Goal: Task Accomplishment & Management: Manage account settings

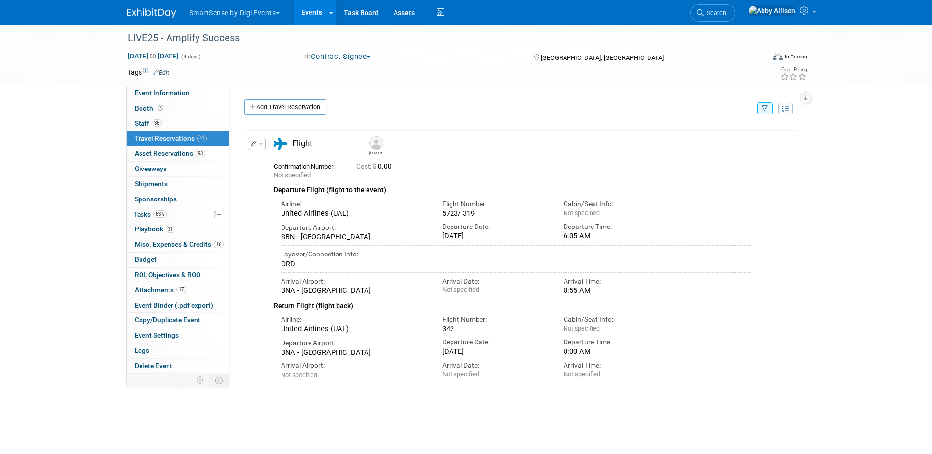
click at [306, 11] on link "Events" at bounding box center [312, 12] width 36 height 25
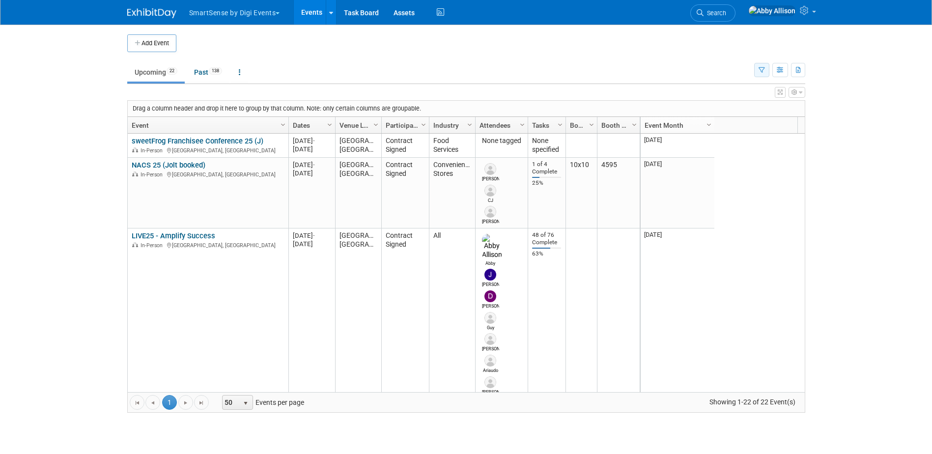
click at [760, 70] on icon "button" at bounding box center [761, 70] width 6 height 6
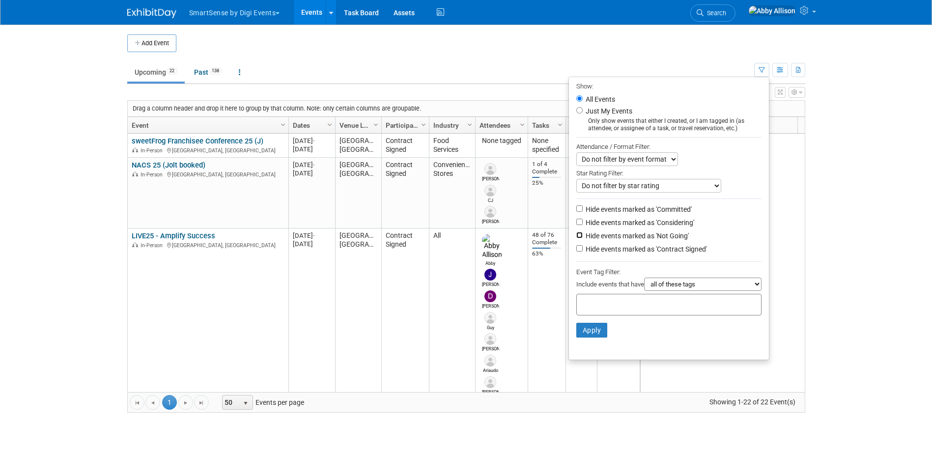
click at [576, 237] on input "Hide events marked as 'Not Going'" at bounding box center [579, 235] width 6 height 6
checkbox input "true"
click at [587, 337] on button "Apply" at bounding box center [591, 330] width 31 height 15
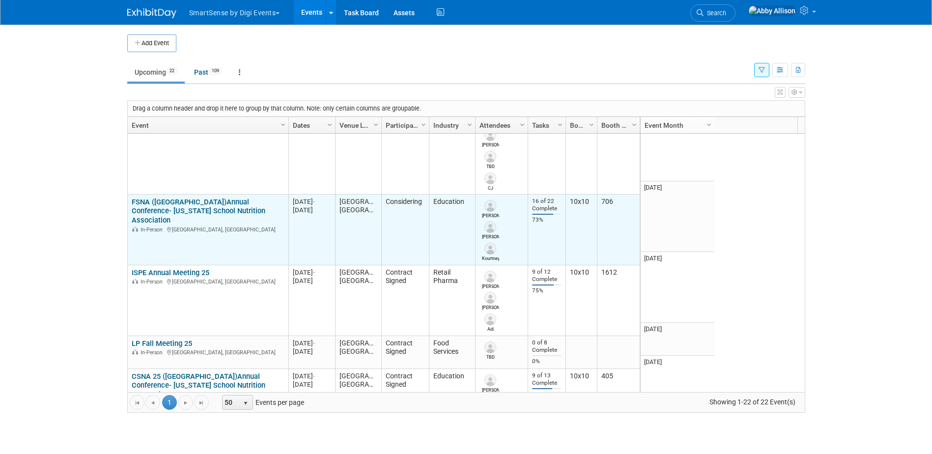
click at [180, 197] on link "FSNA (FL)Annual Conference- Florida School Nutrition Association" at bounding box center [199, 211] width 134 height 28
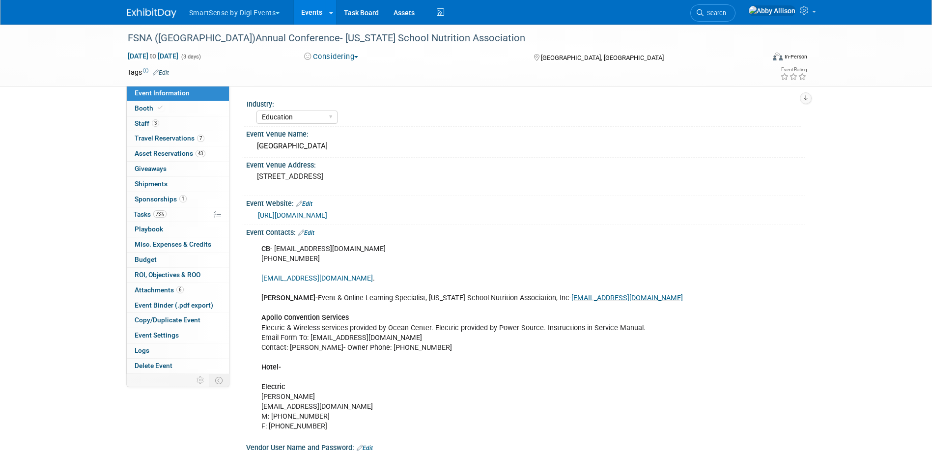
select select "Education"
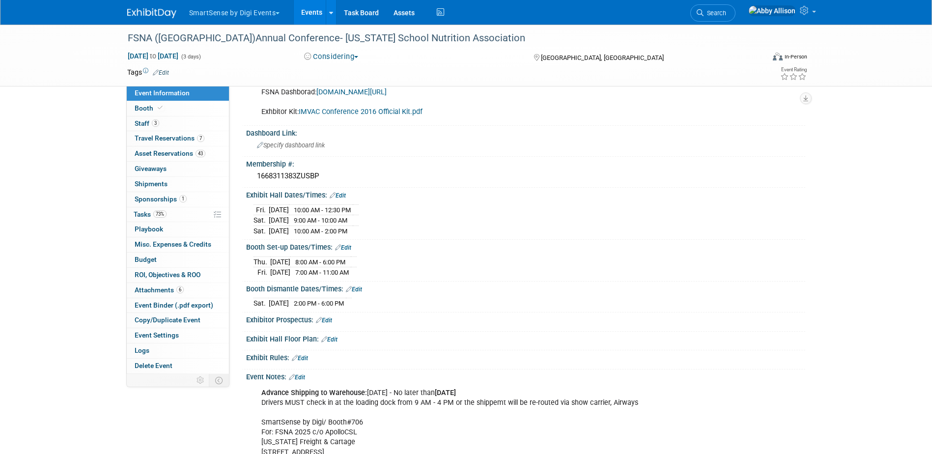
scroll to position [567, 0]
